Goal: Check status: Check status

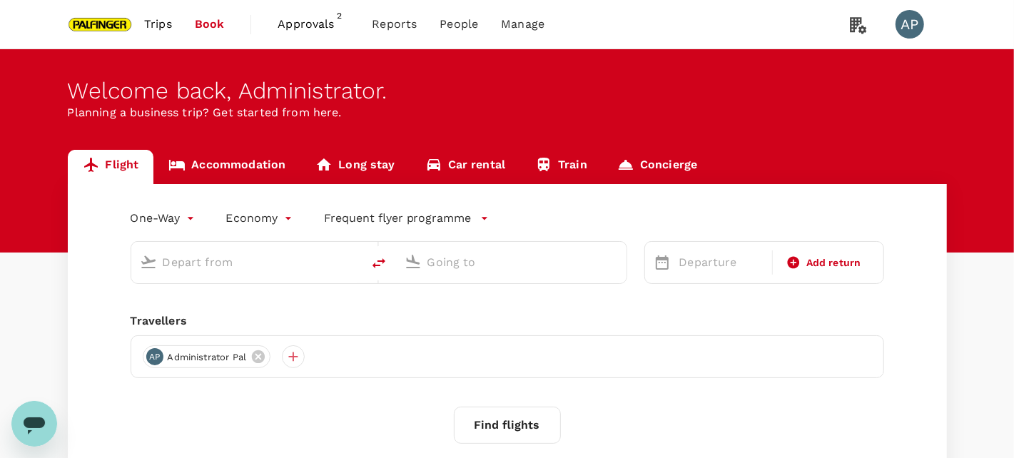
type input "roundtrip"
type input "Singapore Changi (SIN)"
type input "Shanghai Pudong Intl (PVG)"
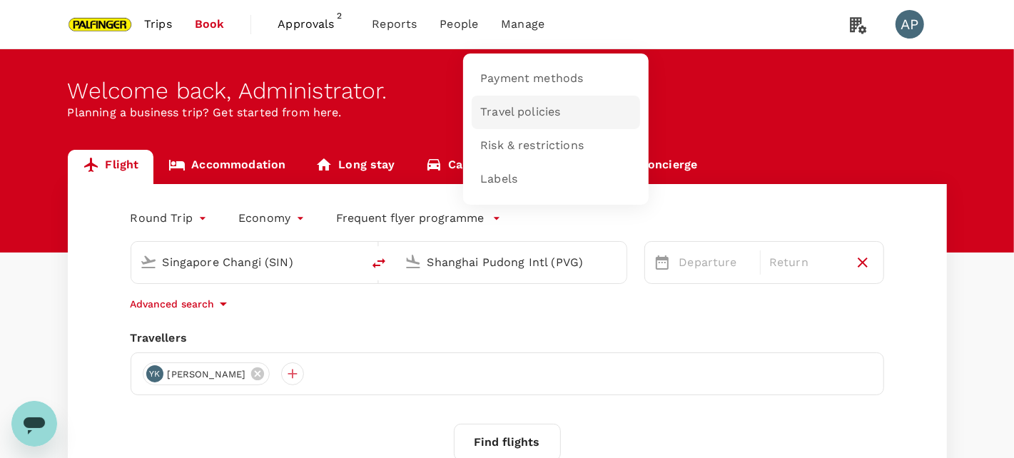
click at [519, 106] on span "Travel policies" at bounding box center [520, 112] width 80 height 16
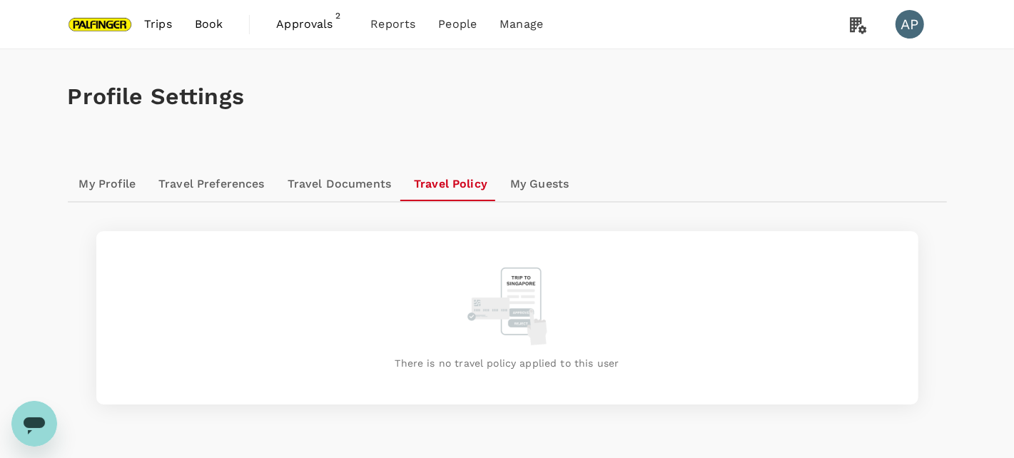
click at [219, 187] on link "Travel Preferences" at bounding box center [211, 184] width 129 height 34
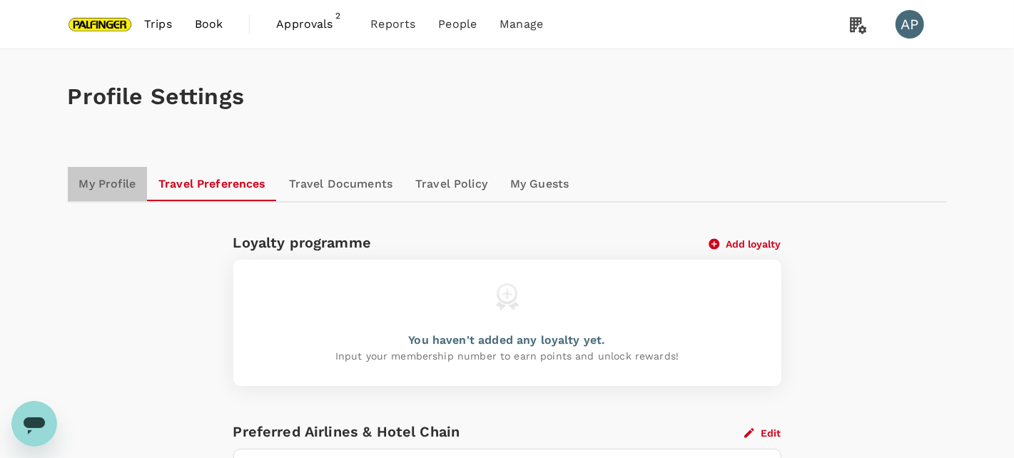
click at [117, 188] on link "My Profile" at bounding box center [108, 184] width 80 height 34
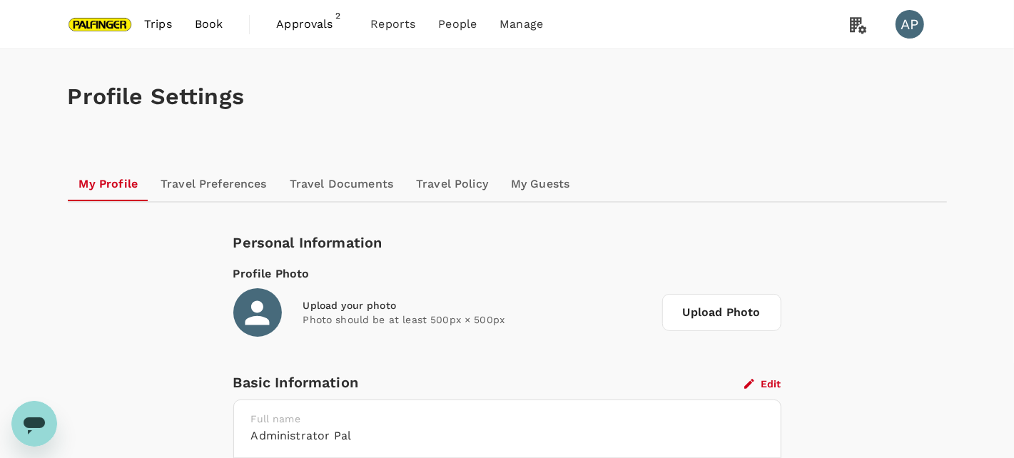
click at [477, 187] on link "Travel Policy" at bounding box center [452, 184] width 95 height 34
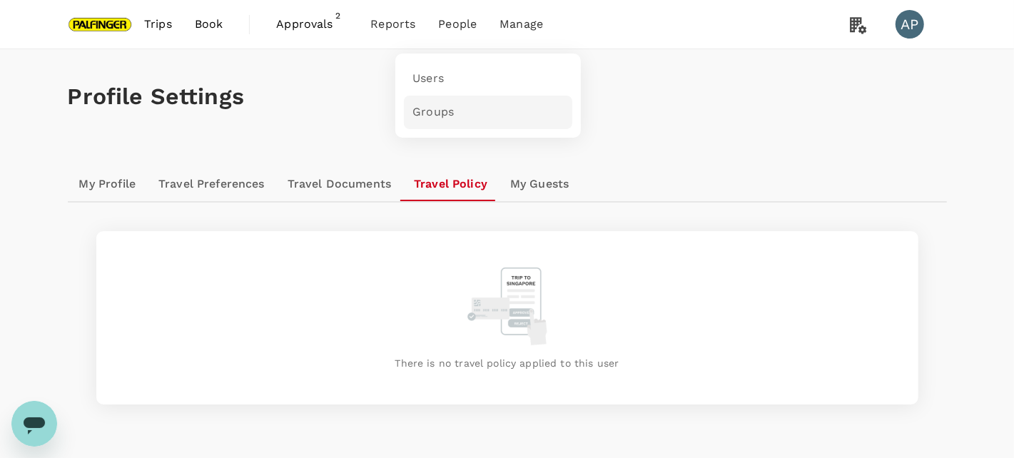
click at [439, 108] on span "Groups" at bounding box center [432, 112] width 41 height 16
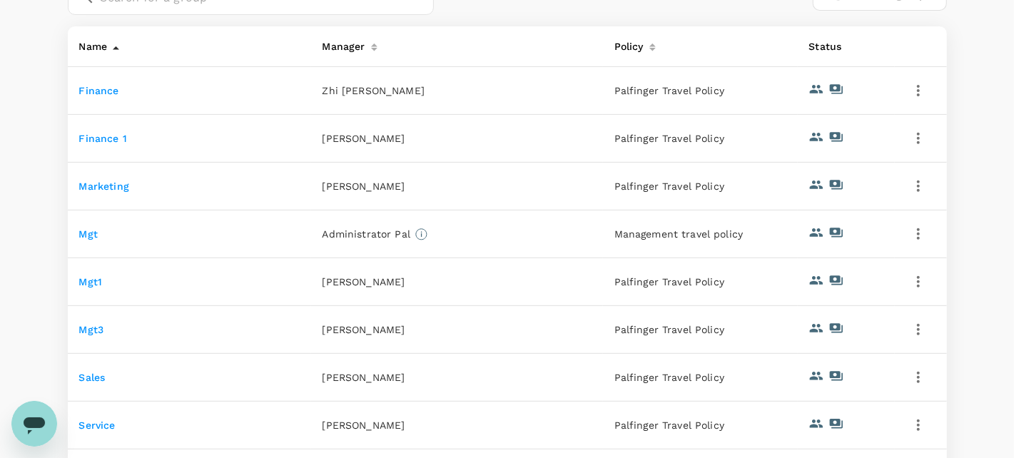
scroll to position [357, 0]
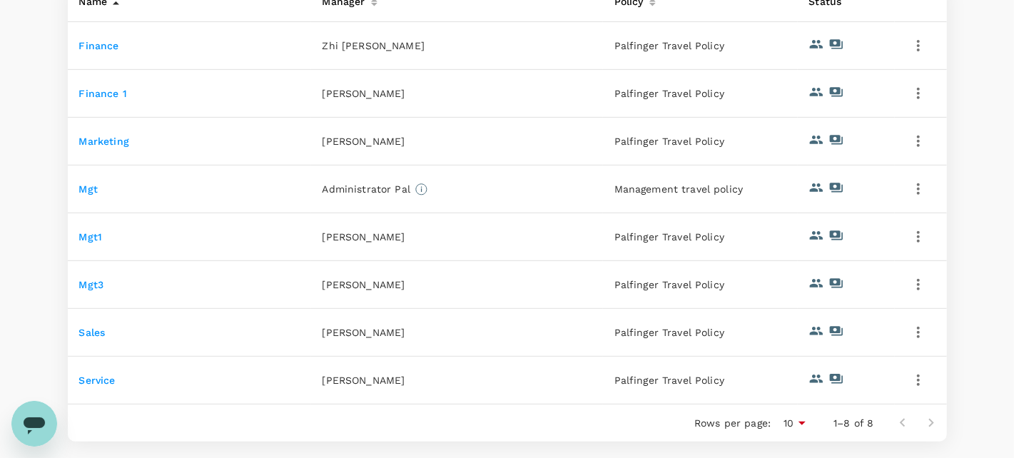
click at [88, 285] on link "Mgt3" at bounding box center [91, 284] width 25 height 11
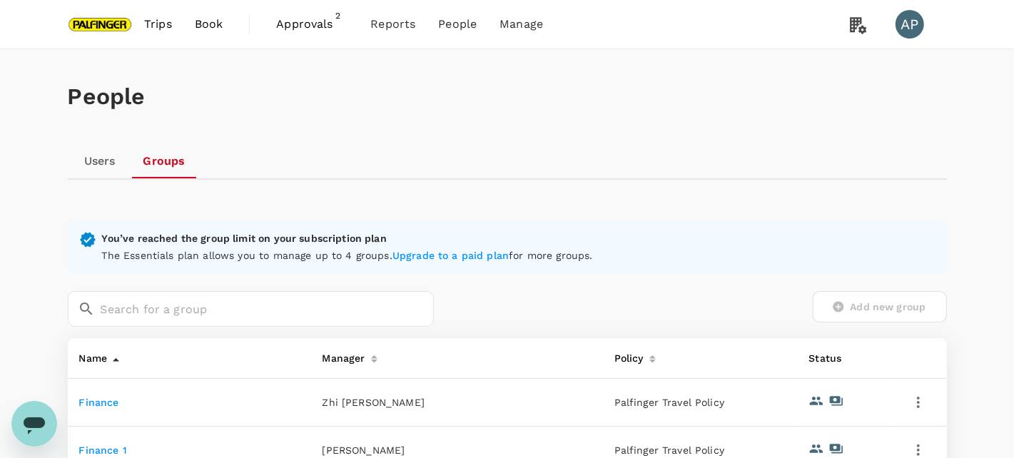
click at [315, 26] on span "Approvals" at bounding box center [311, 24] width 71 height 17
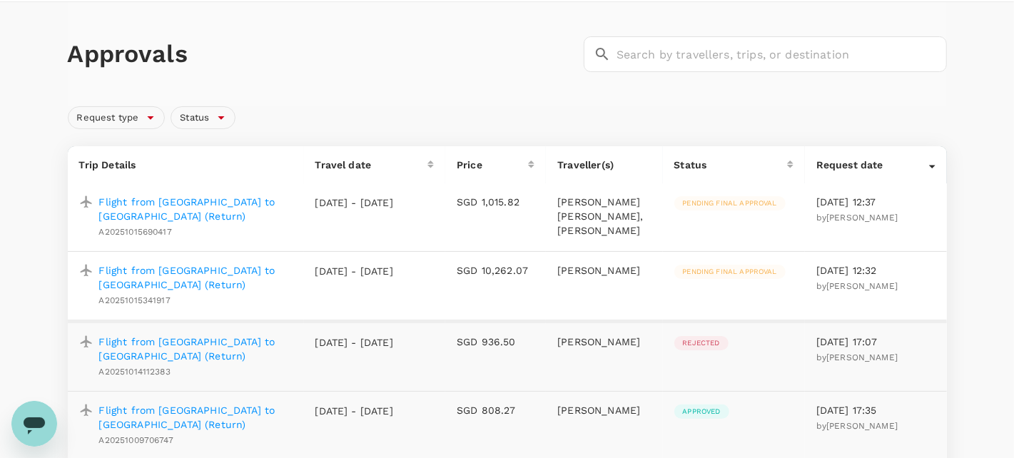
scroll to position [71, 0]
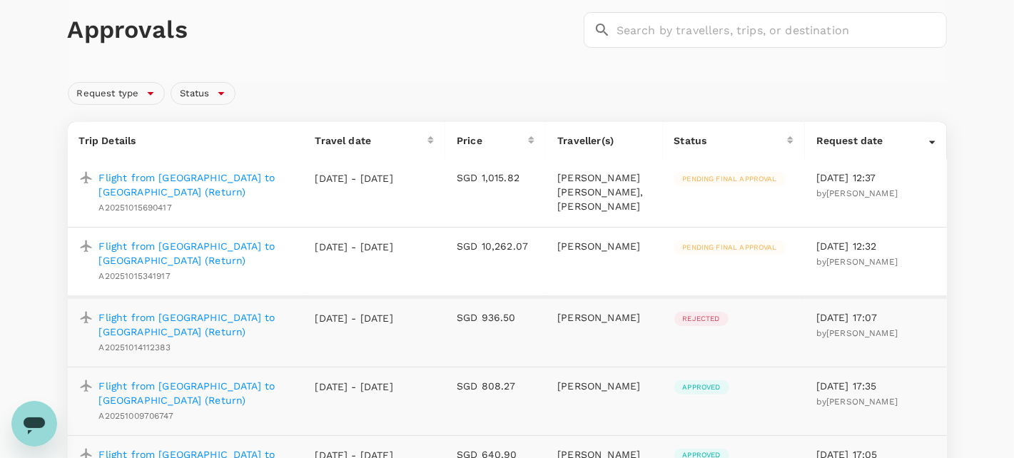
click at [258, 244] on p "Flight from [GEOGRAPHIC_DATA] to [GEOGRAPHIC_DATA] (Return)" at bounding box center [195, 253] width 193 height 29
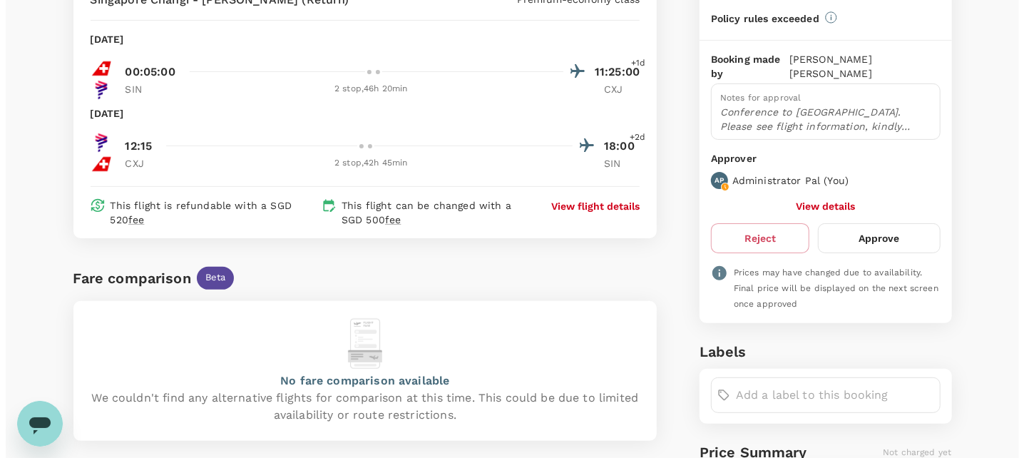
scroll to position [60, 0]
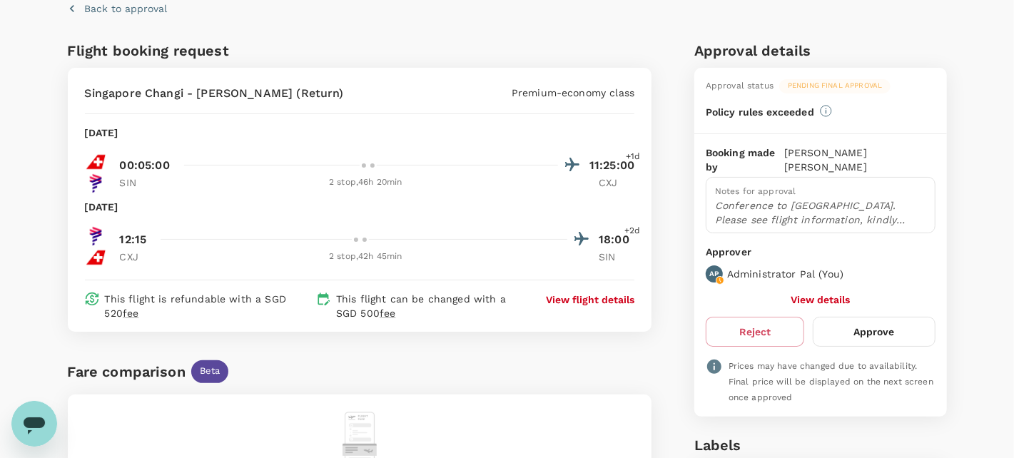
click at [588, 295] on p "View flight details" at bounding box center [590, 300] width 88 height 14
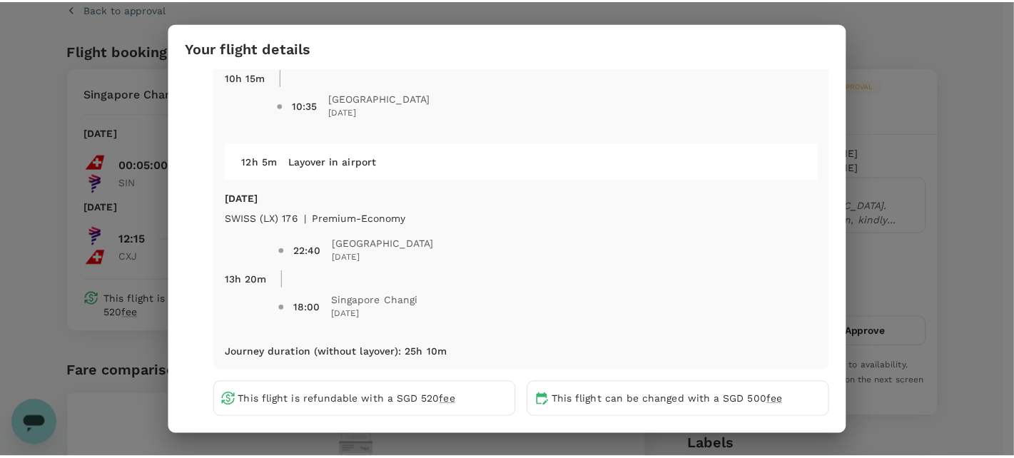
scroll to position [962, 0]
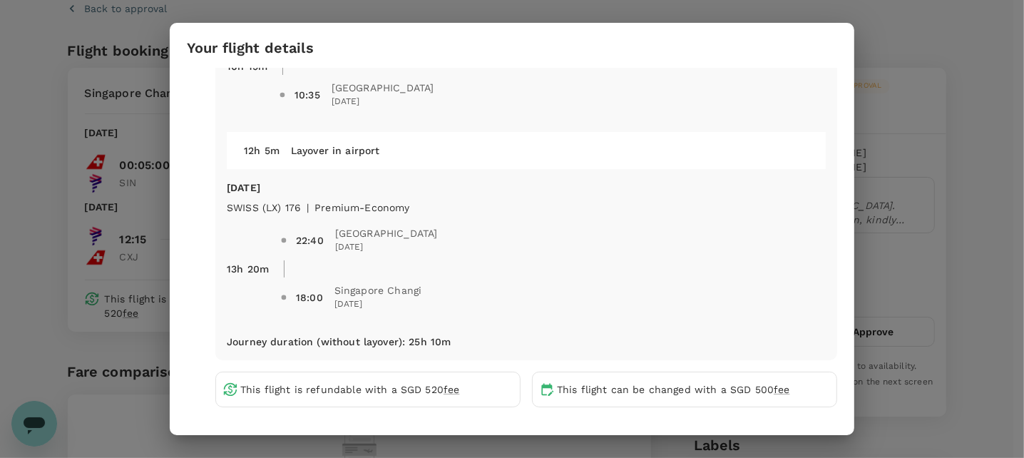
click at [1013, 106] on div "Your flight details Depart flight SIN - CXJ [DATE] SWISS (LX) 177 | premium-eco…" at bounding box center [512, 229] width 1024 height 458
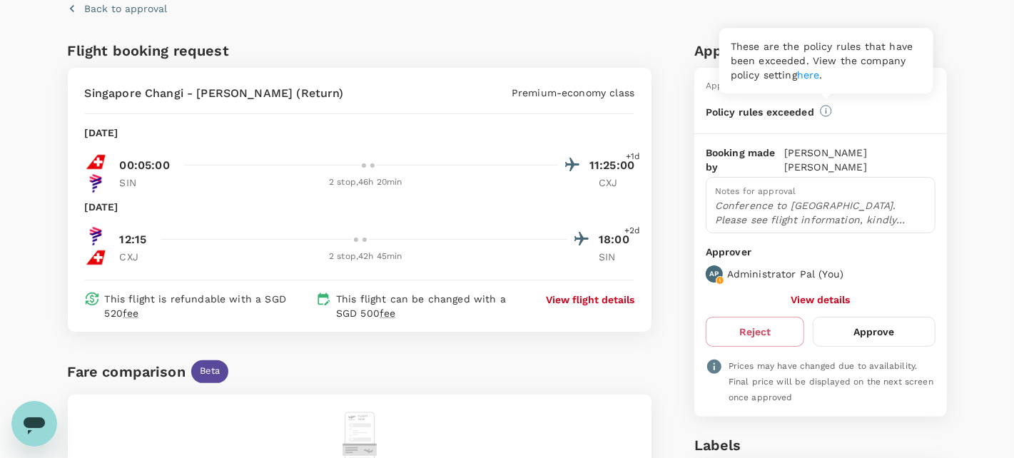
click at [825, 113] on icon at bounding box center [826, 111] width 12 height 12
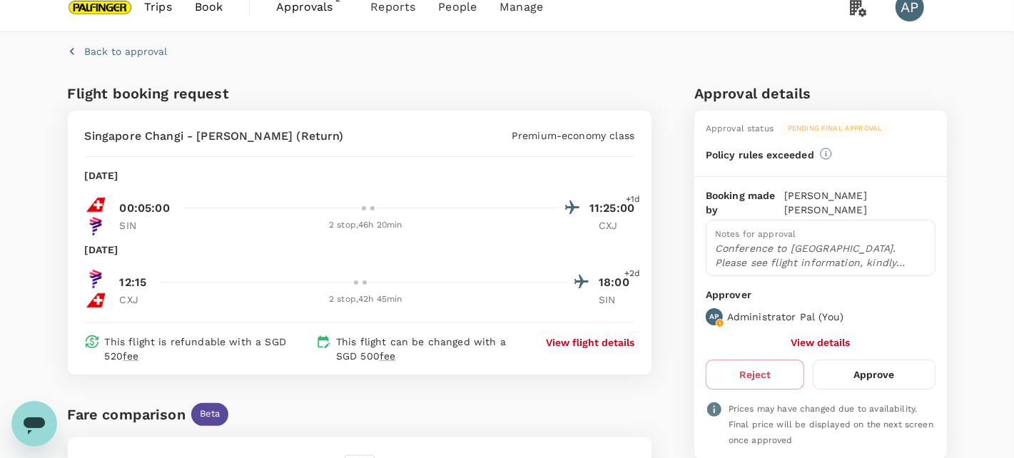
scroll to position [0, 0]
